Goal: Task Accomplishment & Management: Use online tool/utility

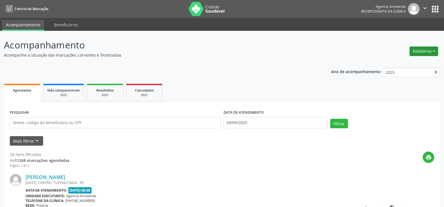
click at [427, 50] on button "Relatórios" at bounding box center [423, 51] width 29 height 10
click at [406, 62] on link "Agendamentos" at bounding box center [408, 63] width 60 height 8
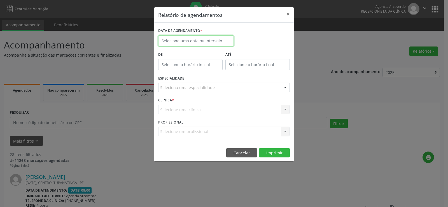
click at [206, 39] on input "text" at bounding box center [196, 40] width 76 height 11
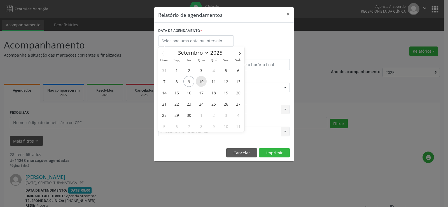
click at [202, 79] on span "10" at bounding box center [201, 81] width 11 height 11
type input "[DATE]"
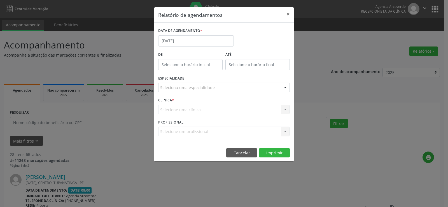
click at [207, 84] on div "Seleciona uma especialidade" at bounding box center [224, 88] width 132 height 10
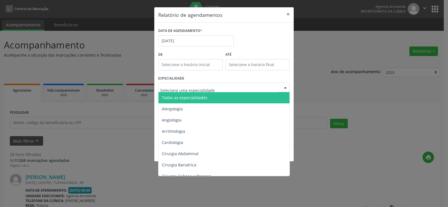
click at [205, 95] on span "Todas as especialidades" at bounding box center [185, 97] width 46 height 5
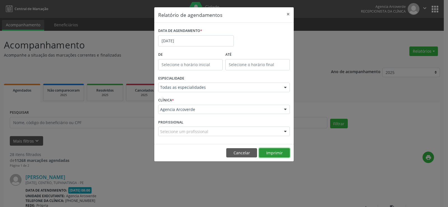
click at [274, 151] on button "Imprimir" at bounding box center [274, 153] width 31 height 10
click at [209, 36] on input "[DATE]" at bounding box center [196, 40] width 76 height 11
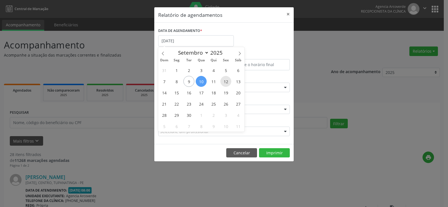
click at [225, 80] on span "12" at bounding box center [225, 81] width 11 height 11
type input "[DATE]"
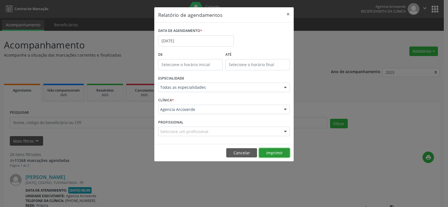
click at [275, 153] on button "Imprimir" at bounding box center [274, 153] width 31 height 10
click at [193, 26] on div "DATA DE AGENDAMENTO * [DATE] De ATÉ ESPECIALIDADE Todas as especialidades Todas…" at bounding box center [223, 83] width 139 height 121
click at [193, 43] on input "[DATE]" at bounding box center [196, 40] width 76 height 11
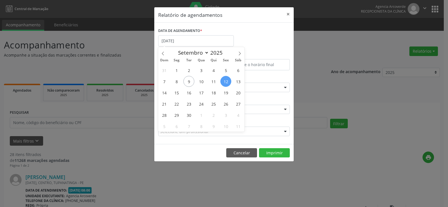
click at [227, 81] on span "12" at bounding box center [225, 81] width 11 height 11
type input "[DATE]"
click at [227, 81] on span "12" at bounding box center [225, 81] width 11 height 11
click at [181, 38] on input "[DATE]" at bounding box center [196, 40] width 76 height 11
click at [177, 92] on span "15" at bounding box center [176, 92] width 11 height 11
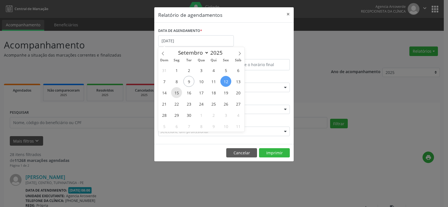
type input "[DATE]"
click at [177, 92] on span "15" at bounding box center [176, 92] width 11 height 11
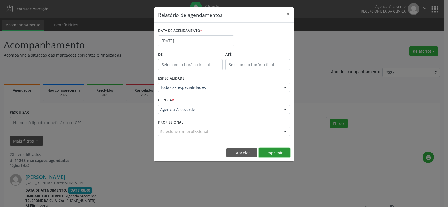
click at [283, 155] on button "Imprimir" at bounding box center [274, 153] width 31 height 10
click at [185, 38] on input "[DATE]" at bounding box center [196, 40] width 76 height 11
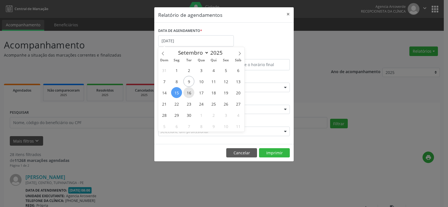
click at [190, 92] on span "16" at bounding box center [188, 92] width 11 height 11
type input "[DATE]"
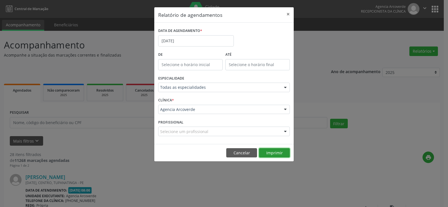
click at [278, 155] on button "Imprimir" at bounding box center [274, 153] width 31 height 10
